Goal: Information Seeking & Learning: Learn about a topic

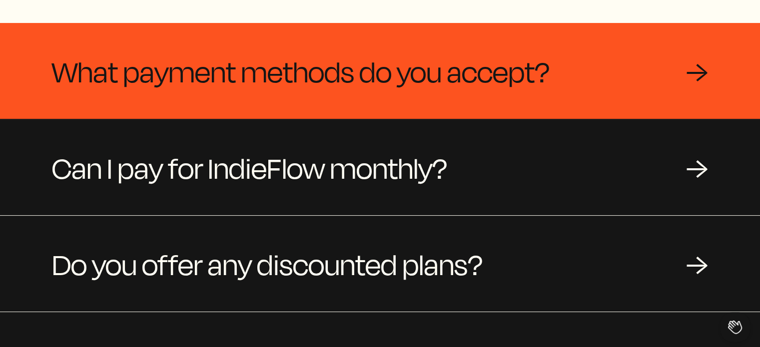
scroll to position [149, 0]
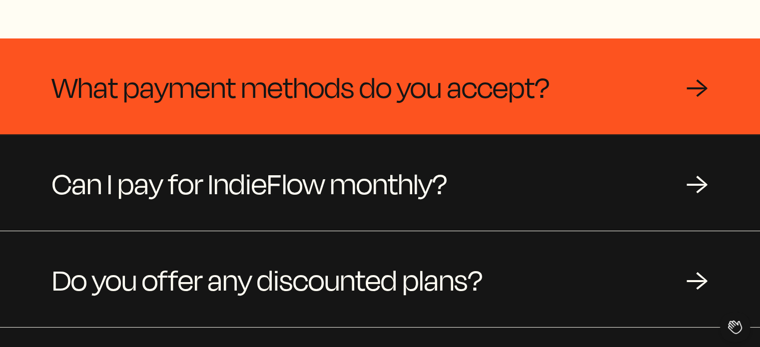
drag, startPoint x: 758, startPoint y: 107, endPoint x: 755, endPoint y: 83, distance: 24.2
click at [755, 83] on div "What payment methods do you accept? →" at bounding box center [380, 86] width 760 height 96
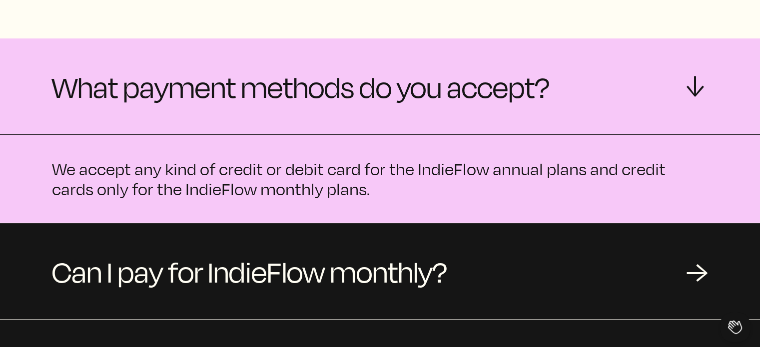
click at [700, 93] on div "→" at bounding box center [697, 86] width 30 height 22
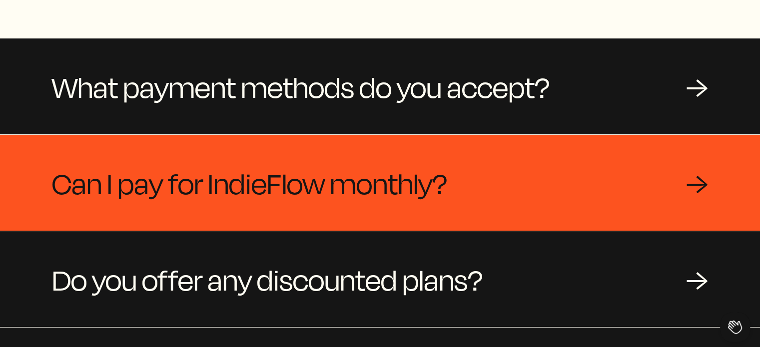
click at [706, 172] on div "→" at bounding box center [697, 183] width 22 height 30
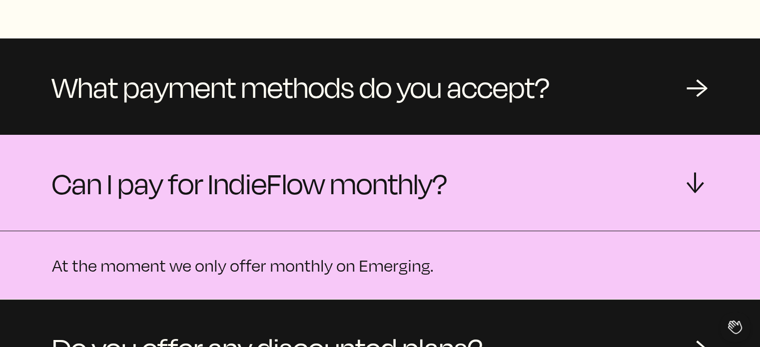
click at [706, 172] on div "→" at bounding box center [697, 183] width 30 height 22
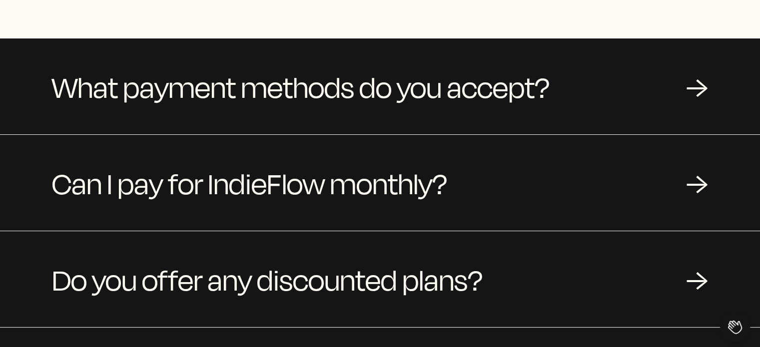
scroll to position [0, 0]
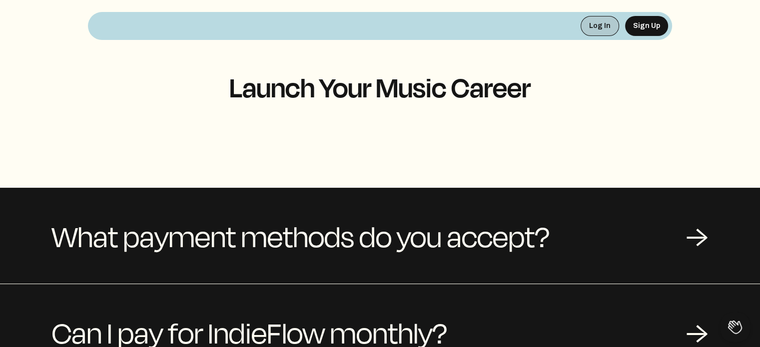
click at [596, 28] on button "Log In" at bounding box center [599, 26] width 38 height 20
drag, startPoint x: 757, startPoint y: 104, endPoint x: 767, endPoint y: 151, distance: 48.0
click at [759, 151] on html "Log In Sign Up Launch Your Music Career What payment methods do you accept? → C…" at bounding box center [380, 173] width 760 height 347
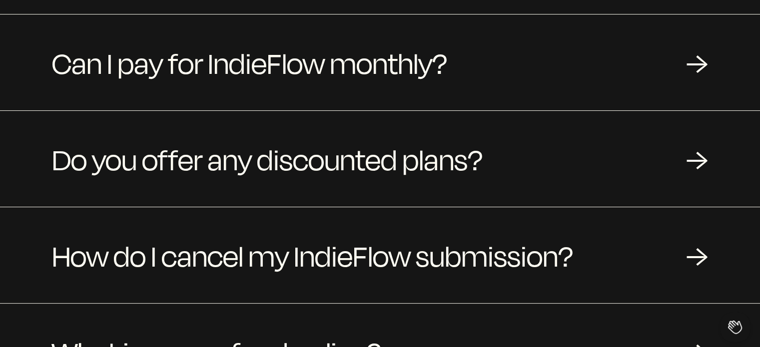
scroll to position [271, 0]
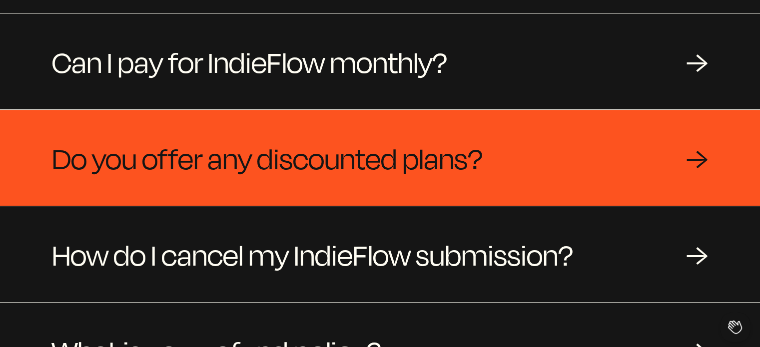
click at [684, 163] on div "Do you offer any discounted plans? →" at bounding box center [380, 158] width 760 height 96
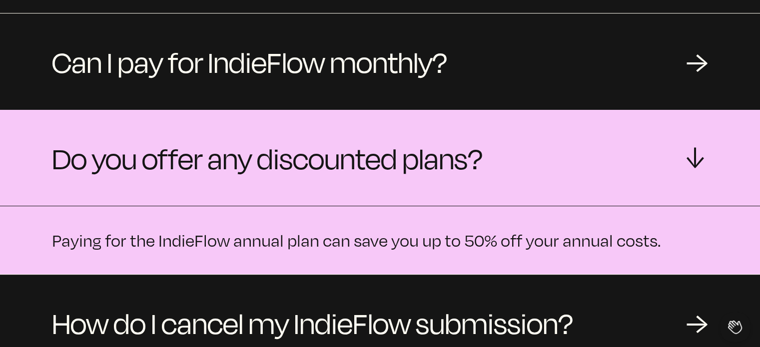
click at [722, 161] on div "Do you offer any discounted plans? →" at bounding box center [380, 158] width 760 height 96
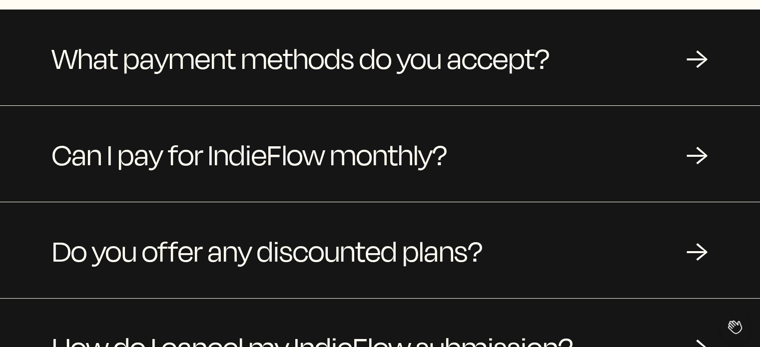
scroll to position [175, 0]
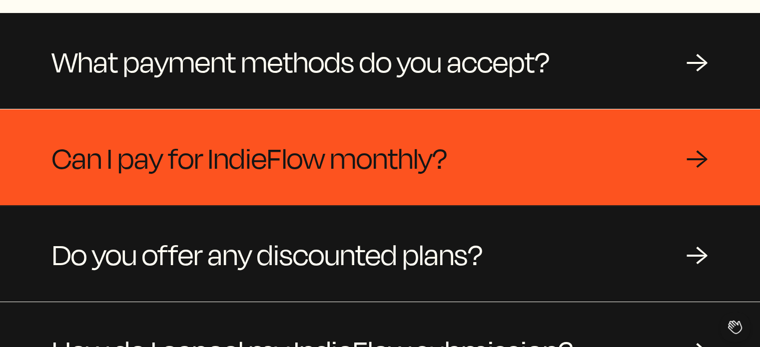
click at [711, 171] on div "Can I pay for IndieFlow monthly? →" at bounding box center [380, 157] width 760 height 96
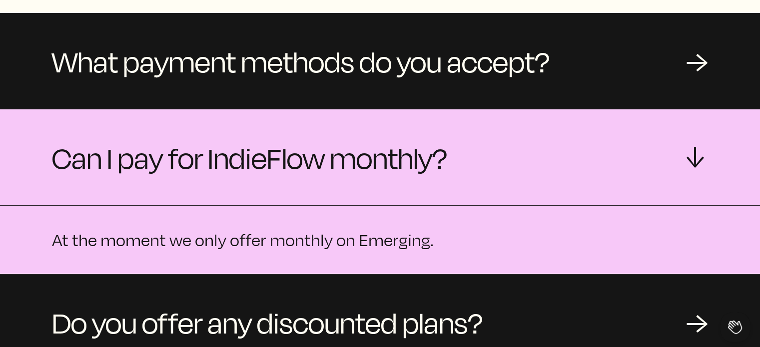
scroll to position [11, 0]
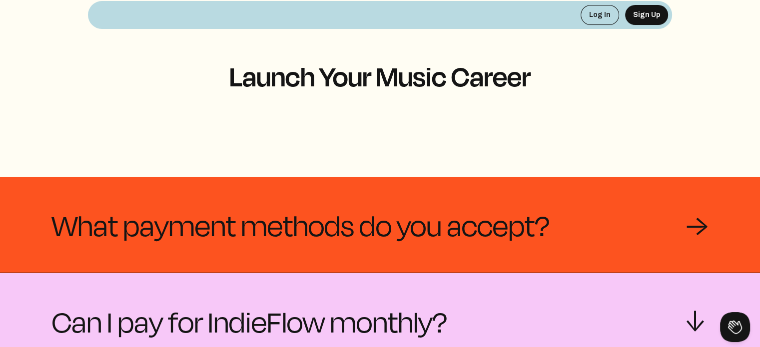
click at [571, 221] on div "What payment methods do you accept? →" at bounding box center [380, 225] width 760 height 96
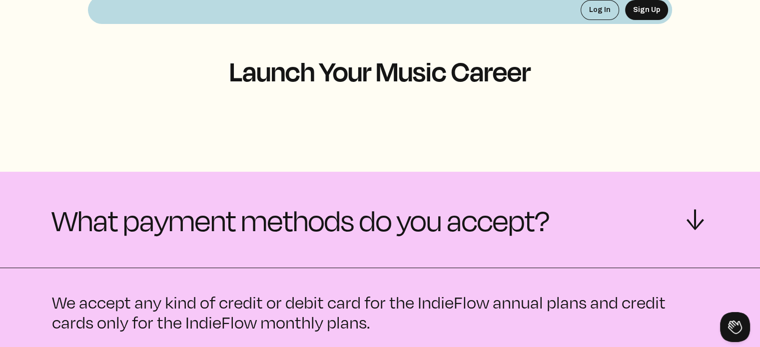
scroll to position [0, 0]
